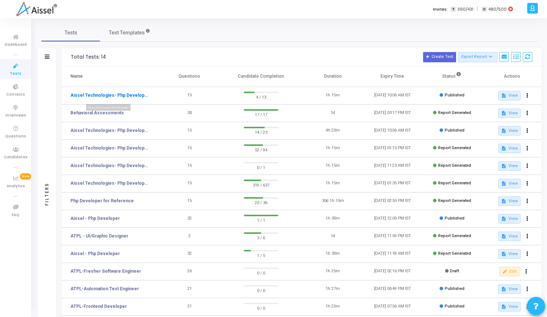
click at [110, 94] on link "Aissel Technologies- Php Developer-" at bounding box center [109, 95] width 78 height 7
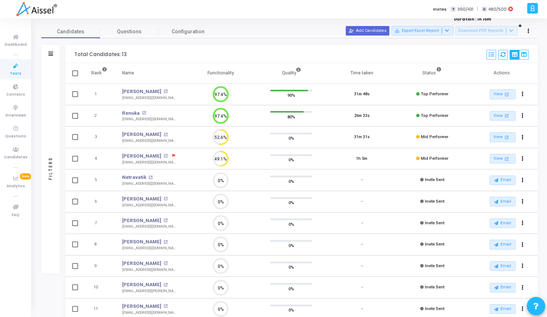
scroll to position [24, 0]
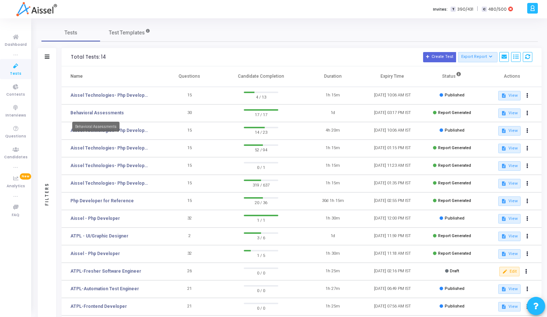
click at [119, 129] on mat-tooltip-component "Behavioral Assessments" at bounding box center [96, 127] width 58 height 20
click at [125, 130] on link "Aissel Technologies- Php Developer-" at bounding box center [109, 130] width 78 height 7
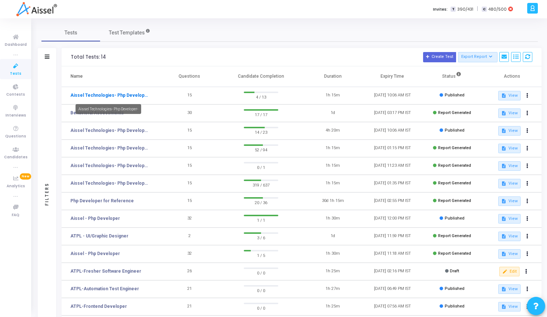
click at [132, 98] on link "Aissel Technologies- Php Developer-" at bounding box center [109, 95] width 78 height 7
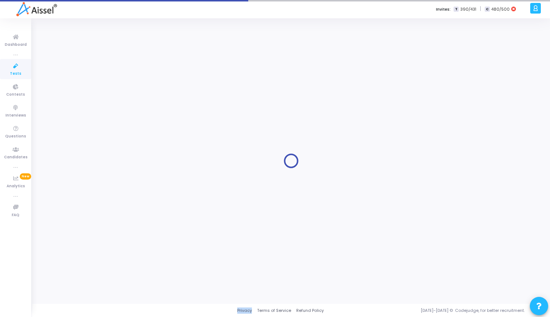
click at [132, 98] on div at bounding box center [290, 161] width 499 height 274
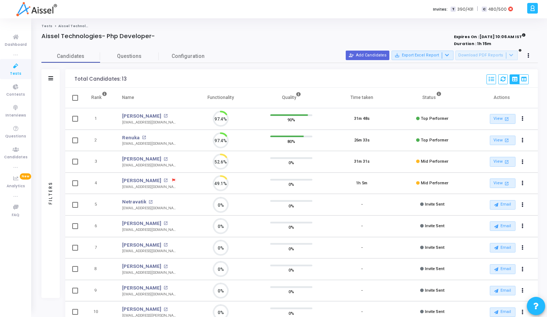
scroll to position [15, 19]
